Goal: Communication & Community: Answer question/provide support

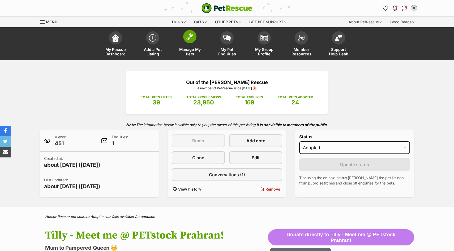
click at [187, 39] on img at bounding box center [189, 36] width 7 height 7
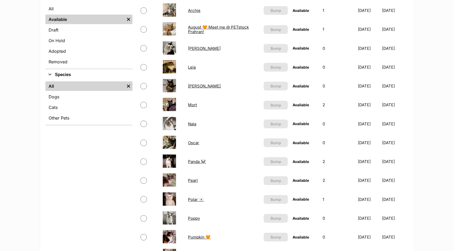
scroll to position [139, 0]
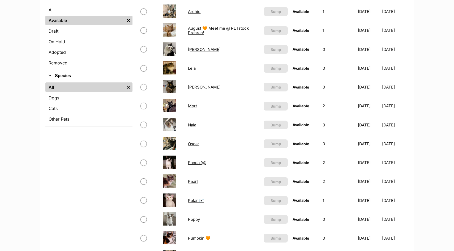
click at [238, 29] on link "August 🧡 Meet me @ PETstock Prahran!" at bounding box center [218, 31] width 61 height 10
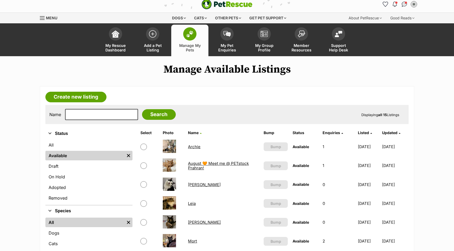
scroll to position [0, 0]
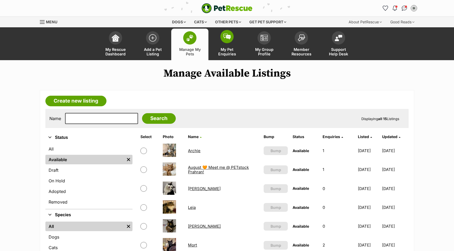
click at [229, 45] on link "My Pet Enquiries" at bounding box center [226, 45] width 37 height 32
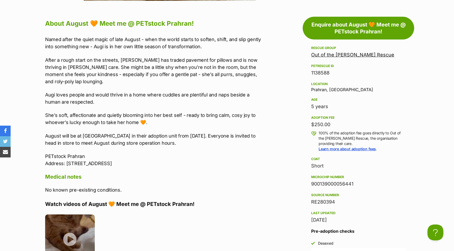
scroll to position [451, 0]
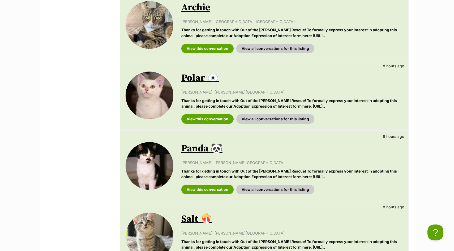
scroll to position [419, 0]
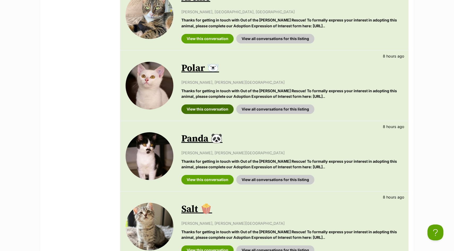
click at [204, 108] on link "View this conversation" at bounding box center [207, 110] width 52 height 10
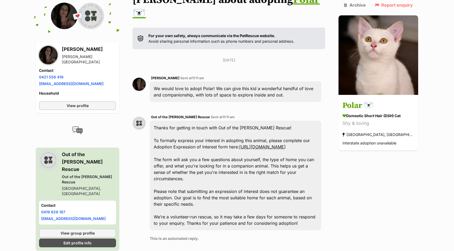
scroll to position [128, 0]
